Goal: Task Accomplishment & Management: Use online tool/utility

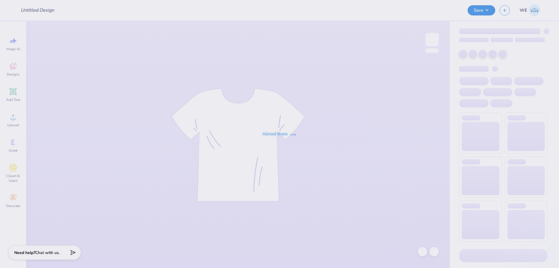
type input "[PERSON_NAME] : [GEOGRAPHIC_DATA]"
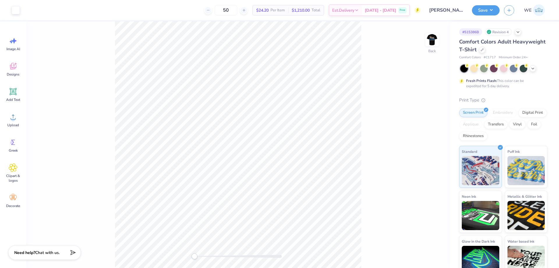
drag, startPoint x: 432, startPoint y: 41, endPoint x: 424, endPoint y: 47, distance: 10.4
click at [433, 41] on img at bounding box center [432, 40] width 12 height 12
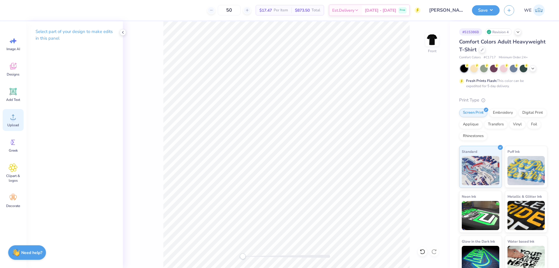
click at [17, 121] on div "Upload" at bounding box center [13, 120] width 21 height 22
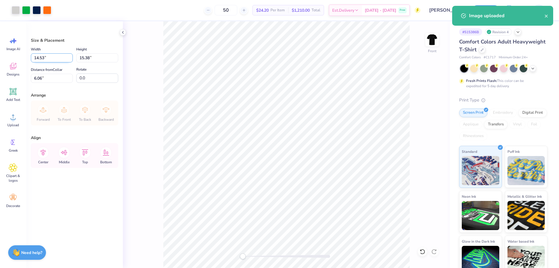
click at [52, 57] on input "14.53" at bounding box center [52, 57] width 42 height 9
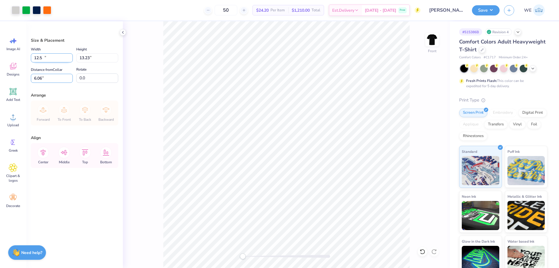
type input "12.50"
type input "13.23"
type input "3.00"
click at [157, 93] on div "Front" at bounding box center [286, 144] width 327 height 246
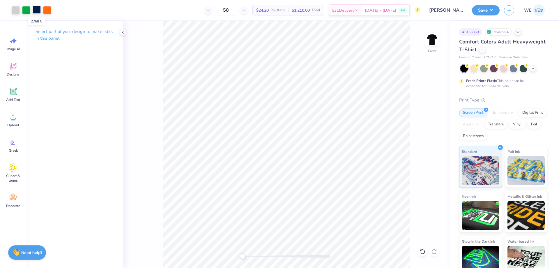
click at [34, 7] on div at bounding box center [37, 10] width 8 height 8
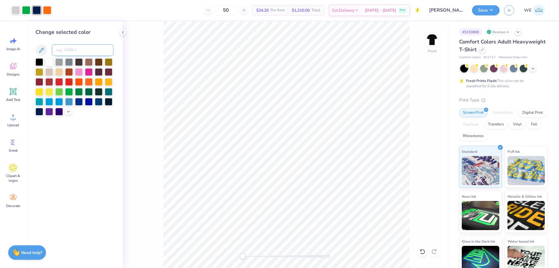
click at [58, 49] on input at bounding box center [83, 50] width 62 height 12
type input "2766"
drag, startPoint x: 90, startPoint y: 142, endPoint x: 93, endPoint y: 142, distance: 3.2
click at [91, 144] on div "Change selected color" at bounding box center [74, 144] width 97 height 246
click at [135, 137] on div "Front" at bounding box center [286, 144] width 327 height 246
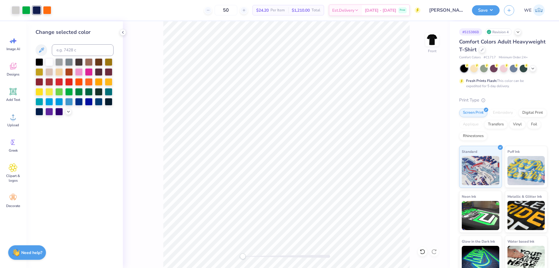
drag, startPoint x: 34, startPoint y: 169, endPoint x: 152, endPoint y: 154, distance: 118.9
click at [34, 169] on div "Change selected color" at bounding box center [74, 144] width 97 height 246
click at [489, 6] on button "Save" at bounding box center [486, 9] width 28 height 10
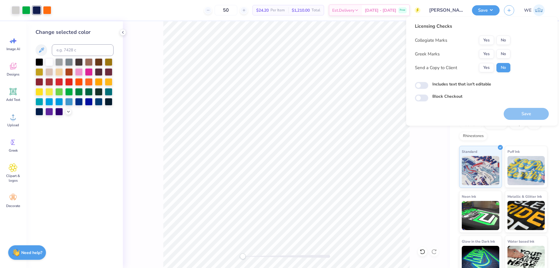
drag, startPoint x: 502, startPoint y: 34, endPoint x: 502, endPoint y: 48, distance: 14.0
click at [502, 35] on div "Licensing Checks Collegiate Marks Yes No Greek Marks Yes No Send a Copy to Clie…" at bounding box center [462, 50] width 95 height 54
click at [500, 41] on button "No" at bounding box center [503, 40] width 14 height 9
click at [501, 55] on button "No" at bounding box center [503, 53] width 14 height 9
click at [485, 71] on button "Yes" at bounding box center [486, 67] width 15 height 9
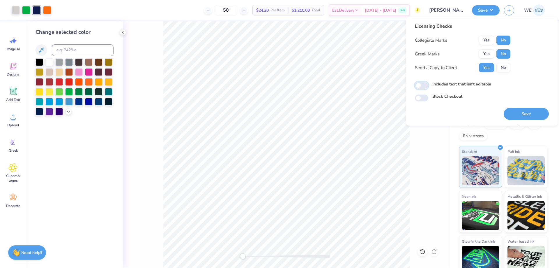
click at [419, 86] on input "Includes text that isn't editable" at bounding box center [421, 85] width 13 height 7
checkbox input "true"
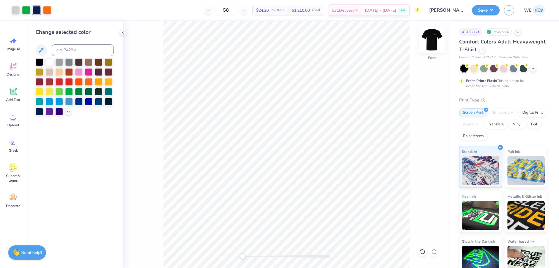
click at [432, 40] on img at bounding box center [431, 39] width 23 height 23
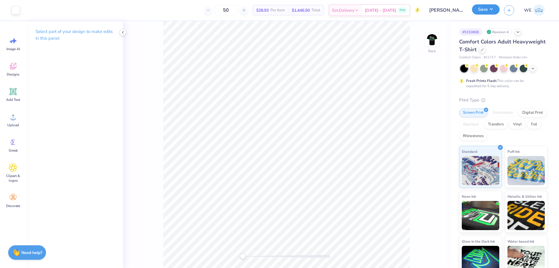
click at [490, 9] on button "Save" at bounding box center [486, 9] width 28 height 10
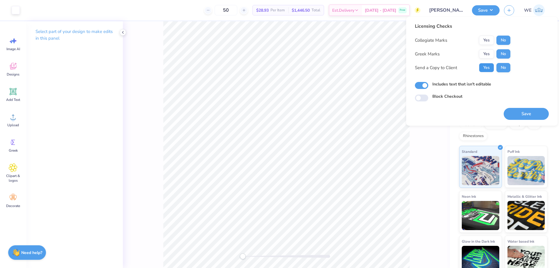
click at [485, 67] on button "Yes" at bounding box center [486, 67] width 15 height 9
click at [523, 114] on button "Save" at bounding box center [526, 114] width 45 height 12
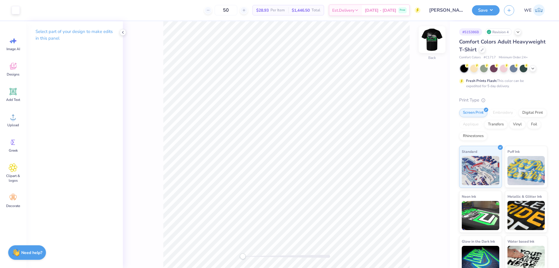
click at [434, 45] on img at bounding box center [431, 39] width 23 height 23
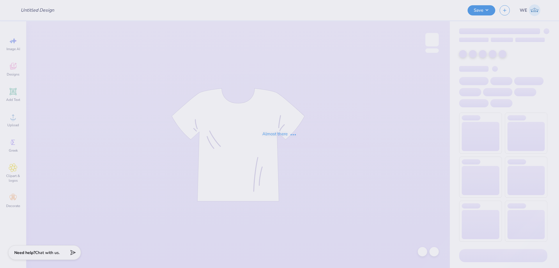
type input "BBQ Crew"
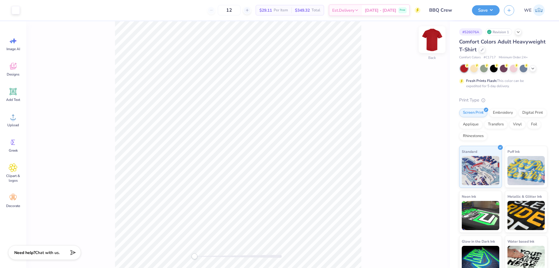
click at [439, 41] on img at bounding box center [431, 39] width 23 height 23
click at [429, 42] on img at bounding box center [431, 39] width 23 height 23
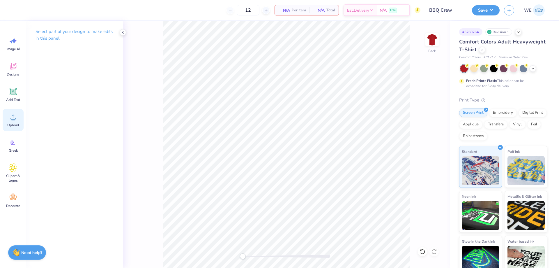
click at [12, 123] on span "Upload" at bounding box center [13, 125] width 12 height 5
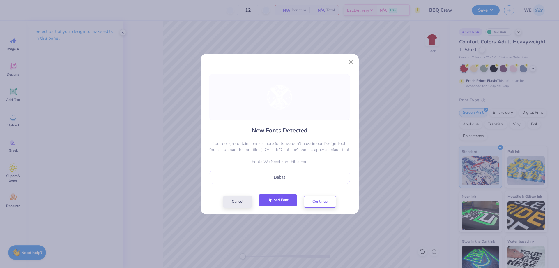
click at [289, 206] on button "Upload Font" at bounding box center [278, 200] width 38 height 12
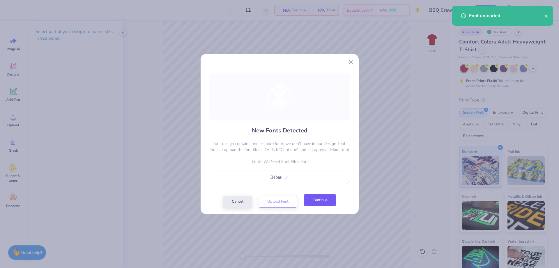
click at [315, 201] on button "Continue" at bounding box center [320, 200] width 32 height 12
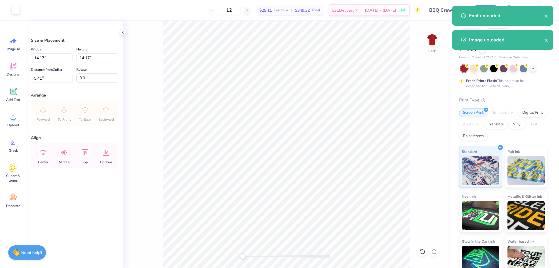
click at [146, 82] on div "Back" at bounding box center [286, 144] width 327 height 246
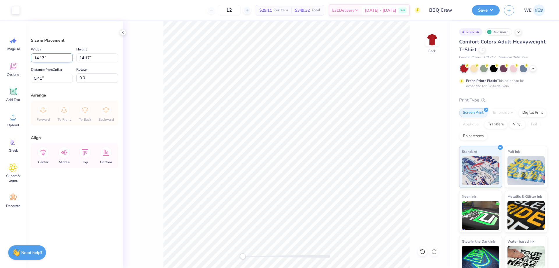
click at [46, 59] on input "14.17" at bounding box center [52, 57] width 42 height 9
type input "4.00"
type input "10.50"
click at [54, 78] on input "10.50" at bounding box center [52, 78] width 42 height 9
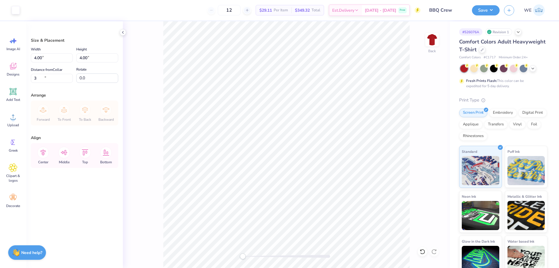
type input "3.00"
click at [52, 79] on input "7.75" at bounding box center [52, 78] width 42 height 9
type input "3.00"
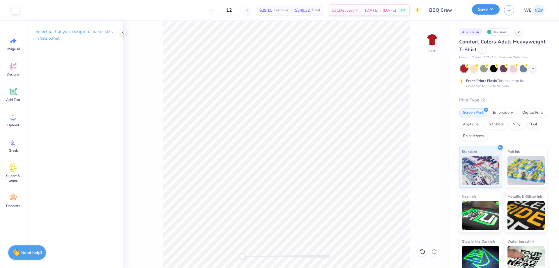
click at [485, 10] on button "Save" at bounding box center [486, 9] width 28 height 10
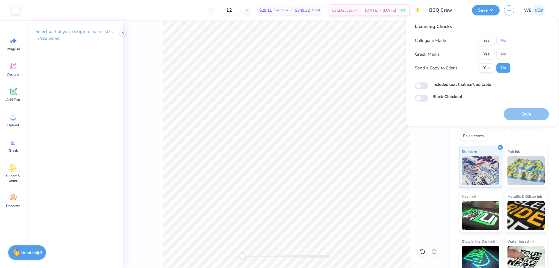
click at [501, 39] on button "No" at bounding box center [503, 40] width 14 height 9
click at [502, 49] on button "No" at bounding box center [503, 53] width 14 height 9
click at [489, 68] on button "Yes" at bounding box center [486, 67] width 15 height 9
click at [423, 85] on input "Includes text that isn't editable" at bounding box center [421, 85] width 13 height 7
checkbox input "true"
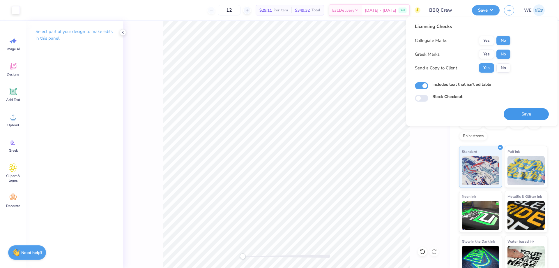
click at [518, 116] on button "Save" at bounding box center [526, 114] width 45 height 12
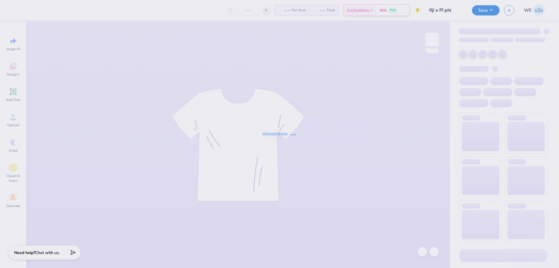
type input "fiji x Pi phi"
type input "50"
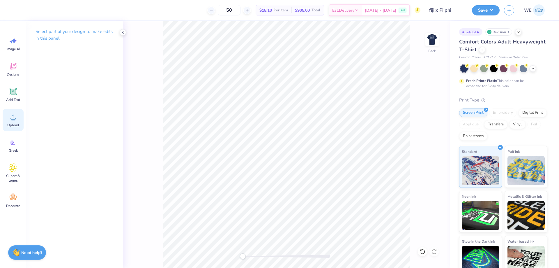
click at [19, 117] on div "Upload" at bounding box center [13, 120] width 21 height 22
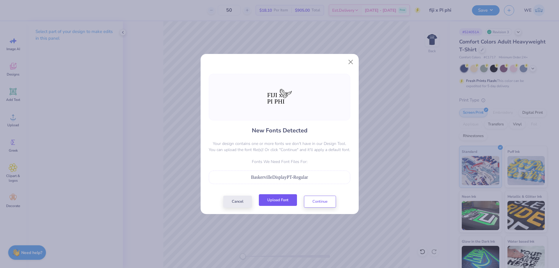
click at [284, 198] on button "Upload Font" at bounding box center [278, 200] width 38 height 12
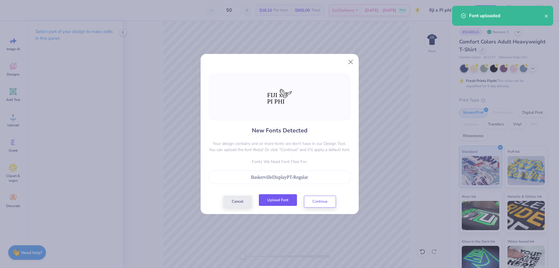
click at [286, 203] on button "Upload Font" at bounding box center [278, 200] width 38 height 12
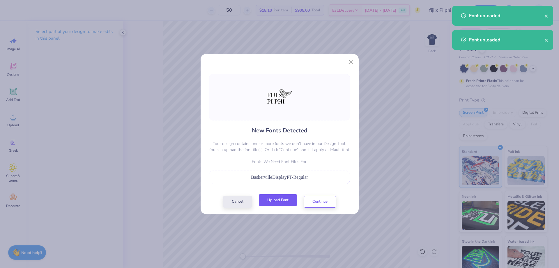
click at [273, 199] on button "Upload Font" at bounding box center [278, 200] width 38 height 12
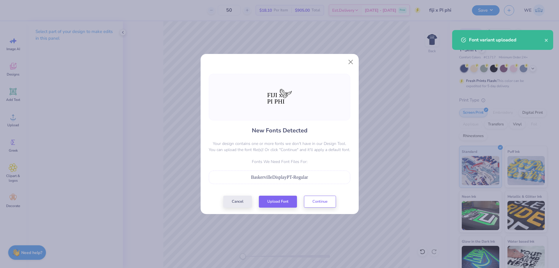
click at [181, 154] on div "New Fonts Detected Your design contains one or more fonts we don't have in our …" at bounding box center [279, 134] width 559 height 268
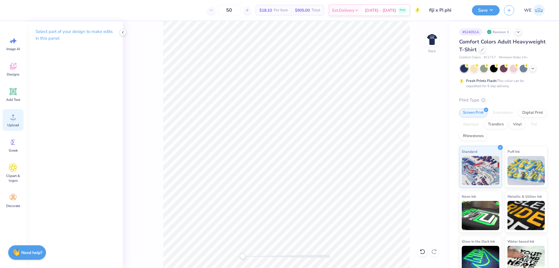
click at [17, 122] on div "Upload" at bounding box center [13, 120] width 21 height 22
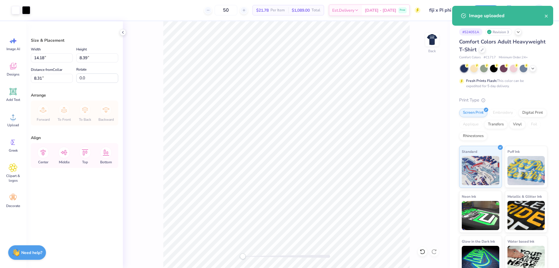
click at [162, 164] on div "Back" at bounding box center [286, 144] width 327 height 246
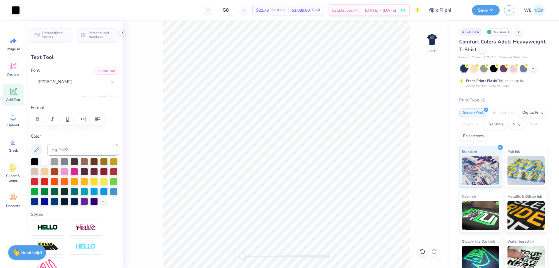
type input "10.02"
type input "2.47"
type input "14.23"
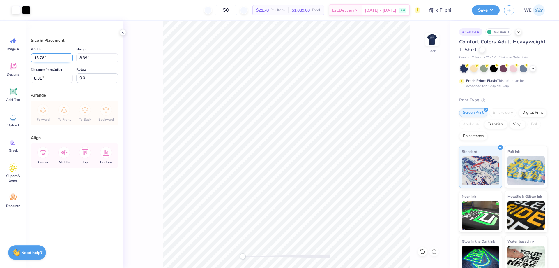
click at [61, 56] on input "13.78" at bounding box center [52, 57] width 42 height 9
type input "4.00"
type input "2.43"
click at [42, 81] on input "10.07" at bounding box center [52, 78] width 42 height 9
type input "3.00"
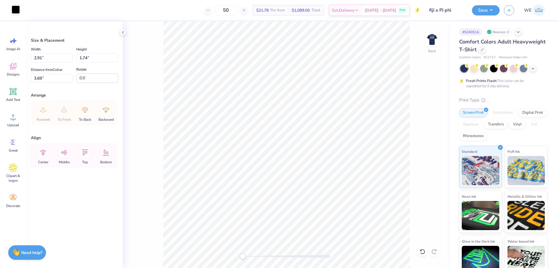
click at [18, 10] on div at bounding box center [16, 10] width 8 height 8
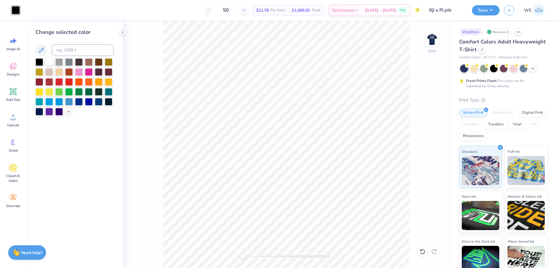
click at [50, 63] on div at bounding box center [49, 62] width 8 height 8
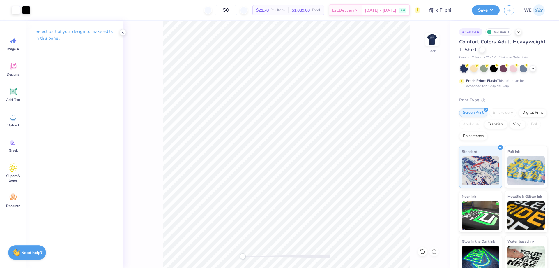
click at [422, 40] on div "Back" at bounding box center [286, 144] width 327 height 246
click at [426, 40] on img at bounding box center [431, 39] width 23 height 23
click at [8, 95] on div "Add Text" at bounding box center [13, 95] width 21 height 22
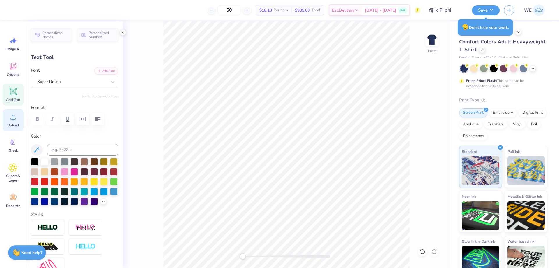
click at [14, 125] on span "Upload" at bounding box center [13, 125] width 12 height 5
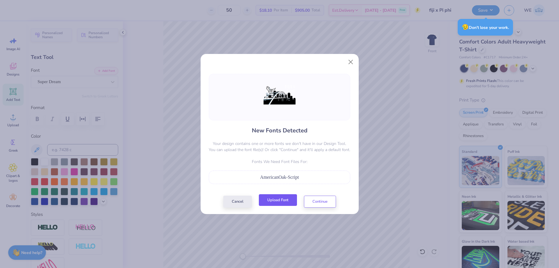
click at [283, 195] on button "Upload Font" at bounding box center [278, 200] width 38 height 12
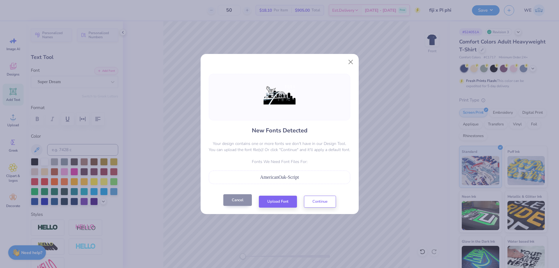
click at [237, 203] on button "Cancel" at bounding box center [237, 200] width 29 height 12
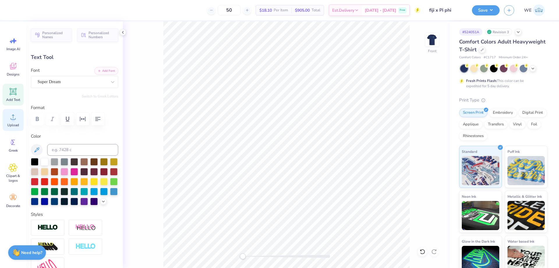
click at [13, 120] on circle at bounding box center [13, 119] width 4 height 4
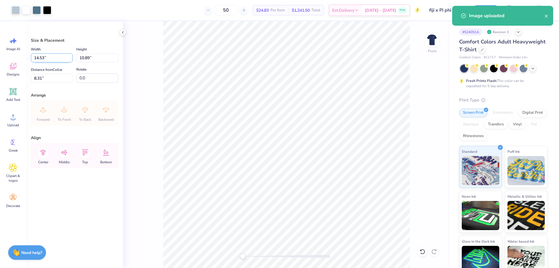
click at [60, 57] on input "14.53" at bounding box center [52, 57] width 42 height 9
type input "12.50"
type input "9.37"
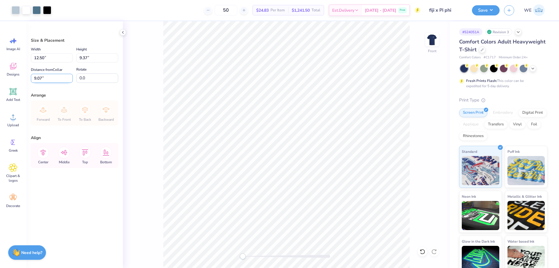
drag, startPoint x: 39, startPoint y: 79, endPoint x: 31, endPoint y: 79, distance: 7.3
click at [31, 79] on input "9.07" at bounding box center [52, 78] width 42 height 9
type input "3.00"
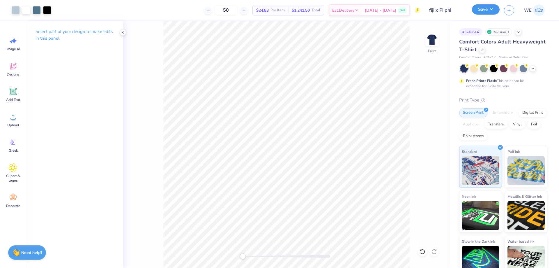
click at [484, 7] on button "Save" at bounding box center [486, 9] width 28 height 10
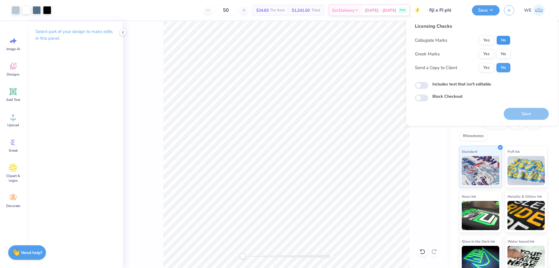
click at [502, 41] on button "No" at bounding box center [503, 40] width 14 height 9
click at [487, 53] on button "Yes" at bounding box center [486, 53] width 15 height 9
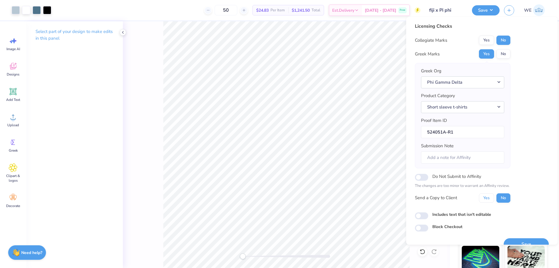
drag, startPoint x: 491, startPoint y: 194, endPoint x: 457, endPoint y: 210, distance: 37.8
click at [490, 195] on button "Yes" at bounding box center [486, 197] width 15 height 9
click at [426, 217] on input "Includes text that isn't editable" at bounding box center [421, 215] width 13 height 7
checkbox input "true"
click at [511, 239] on button "Save" at bounding box center [526, 244] width 45 height 12
